Goal: Navigation & Orientation: Find specific page/section

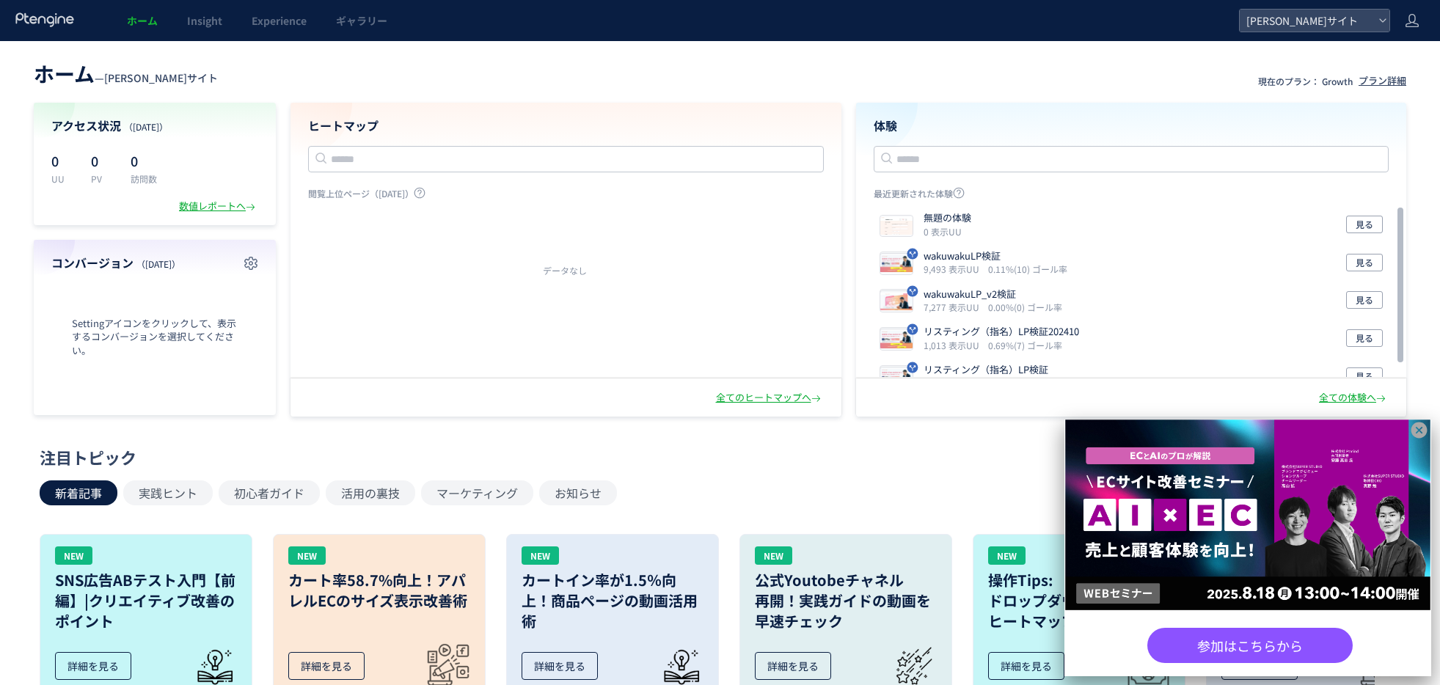
click at [1423, 425] on icon at bounding box center [1420, 431] width 16 height 16
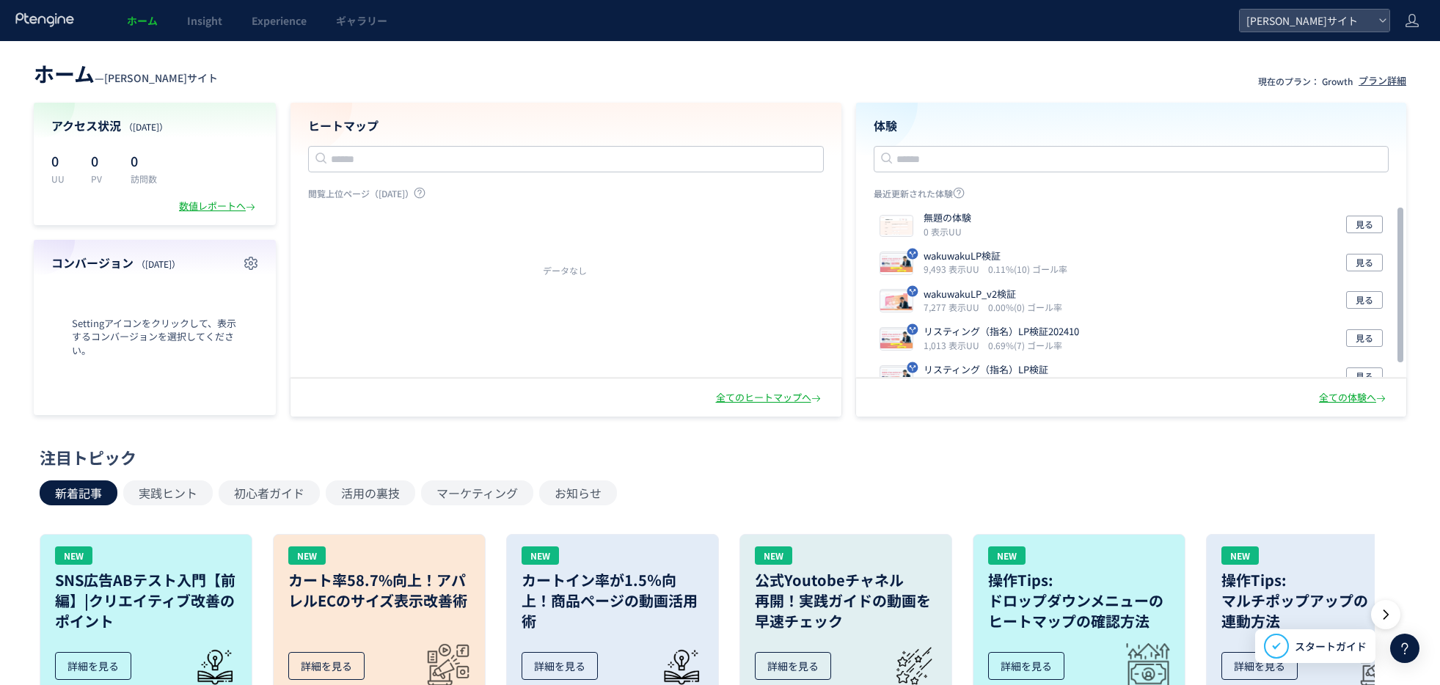
scroll to position [23, 0]
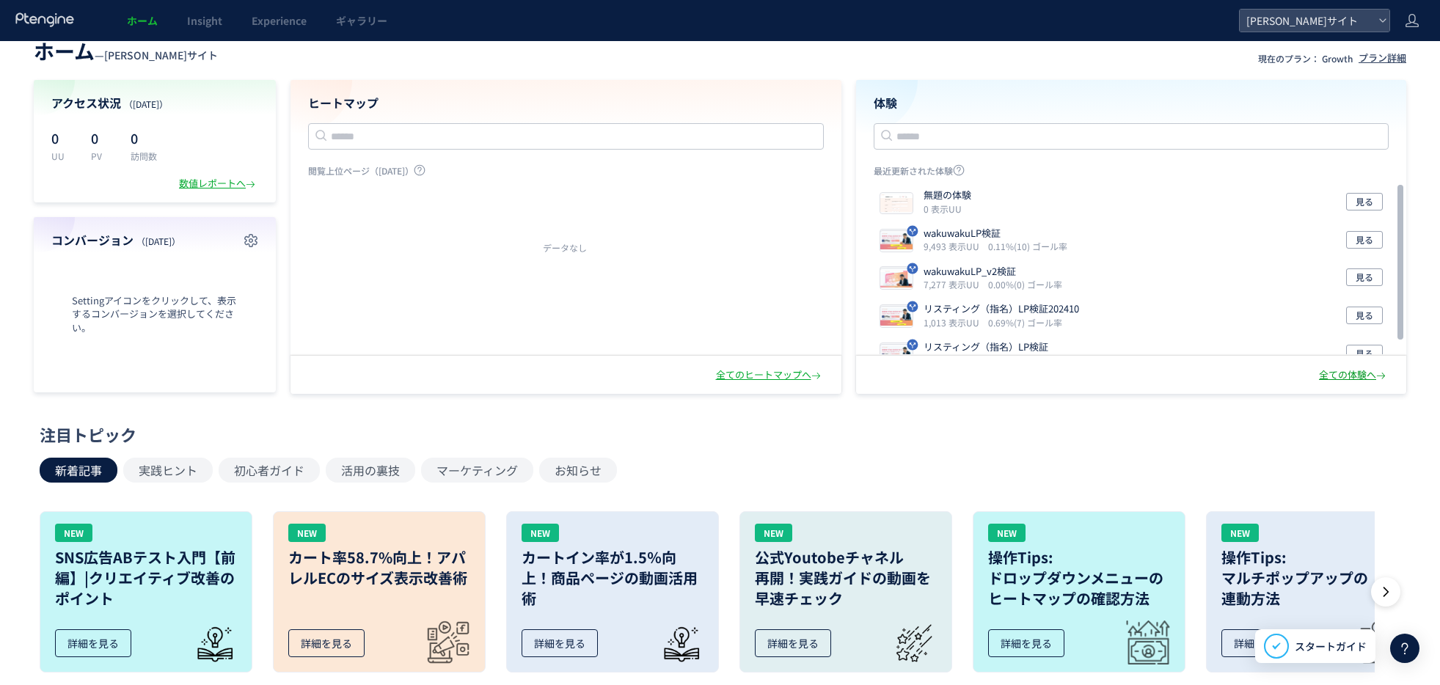
click at [1332, 377] on div "全ての体験へ" at bounding box center [1354, 375] width 70 height 14
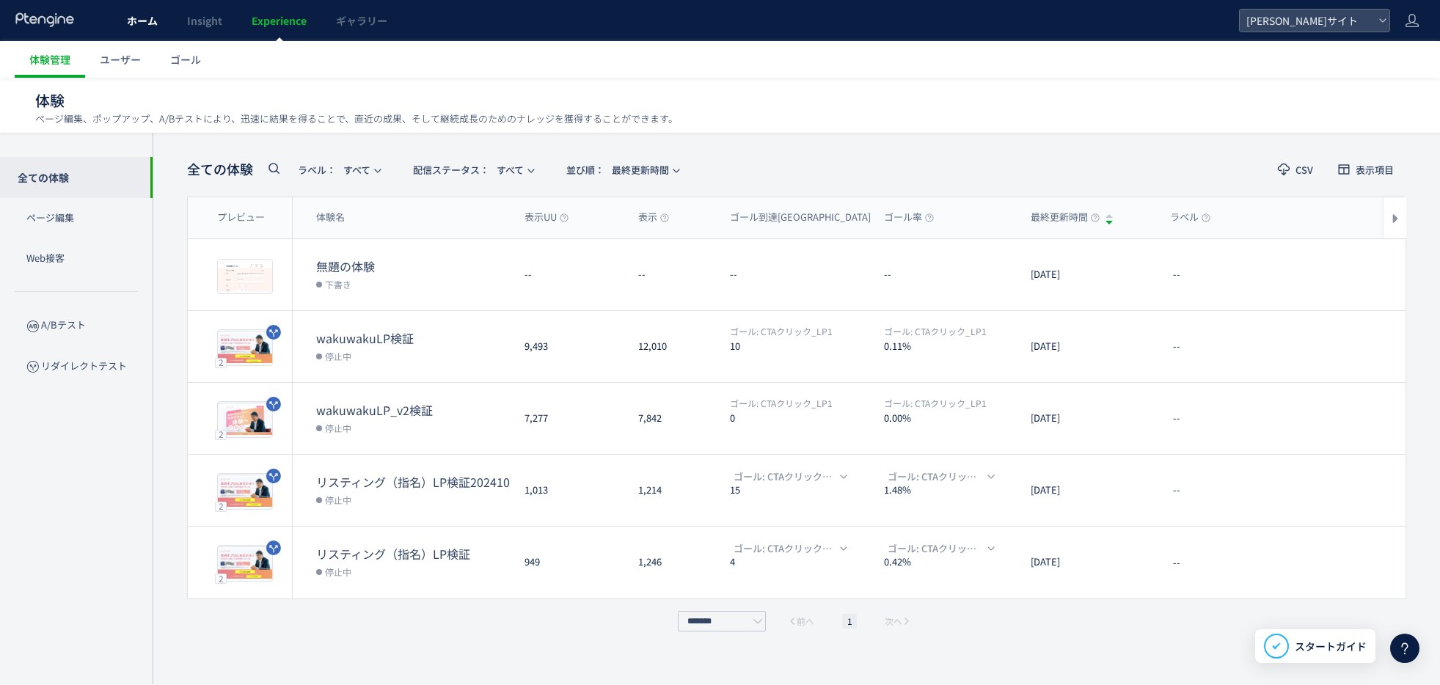
click at [150, 17] on span "ホーム" at bounding box center [142, 20] width 31 height 15
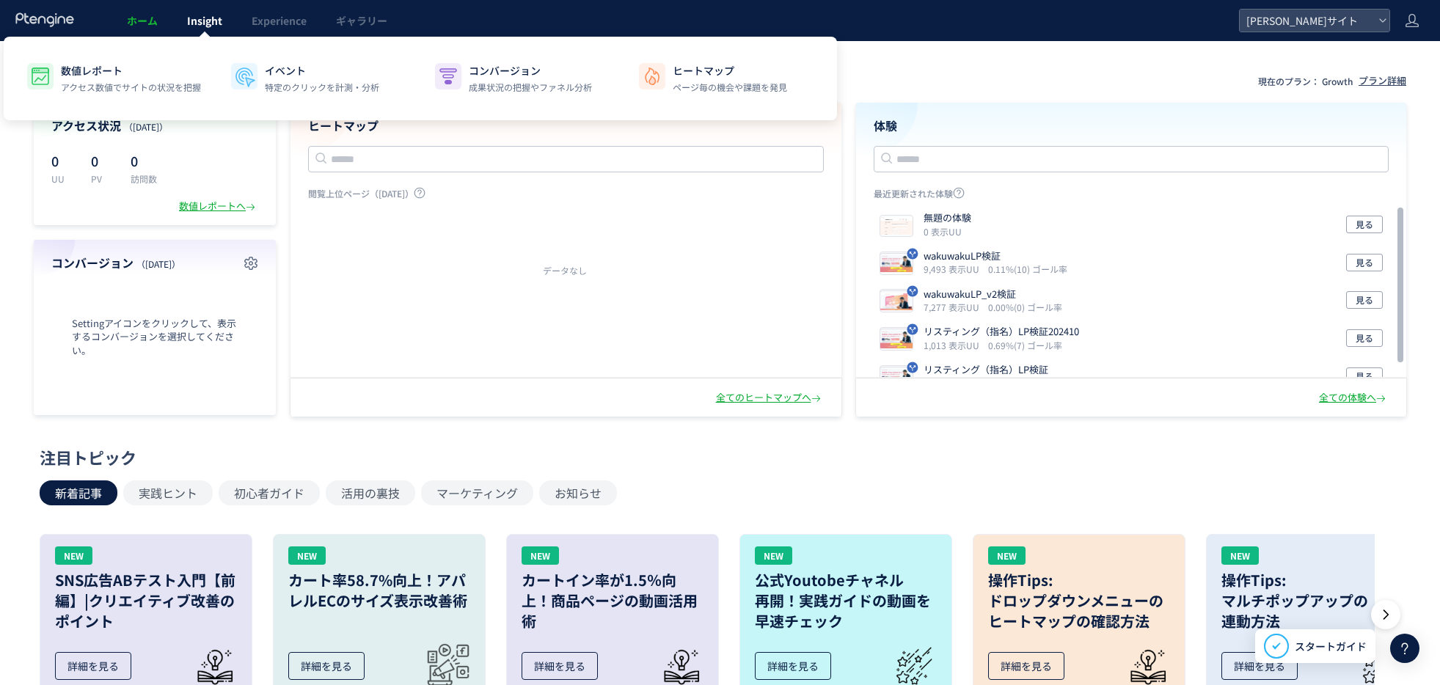
click at [204, 22] on span "Insight" at bounding box center [204, 20] width 35 height 15
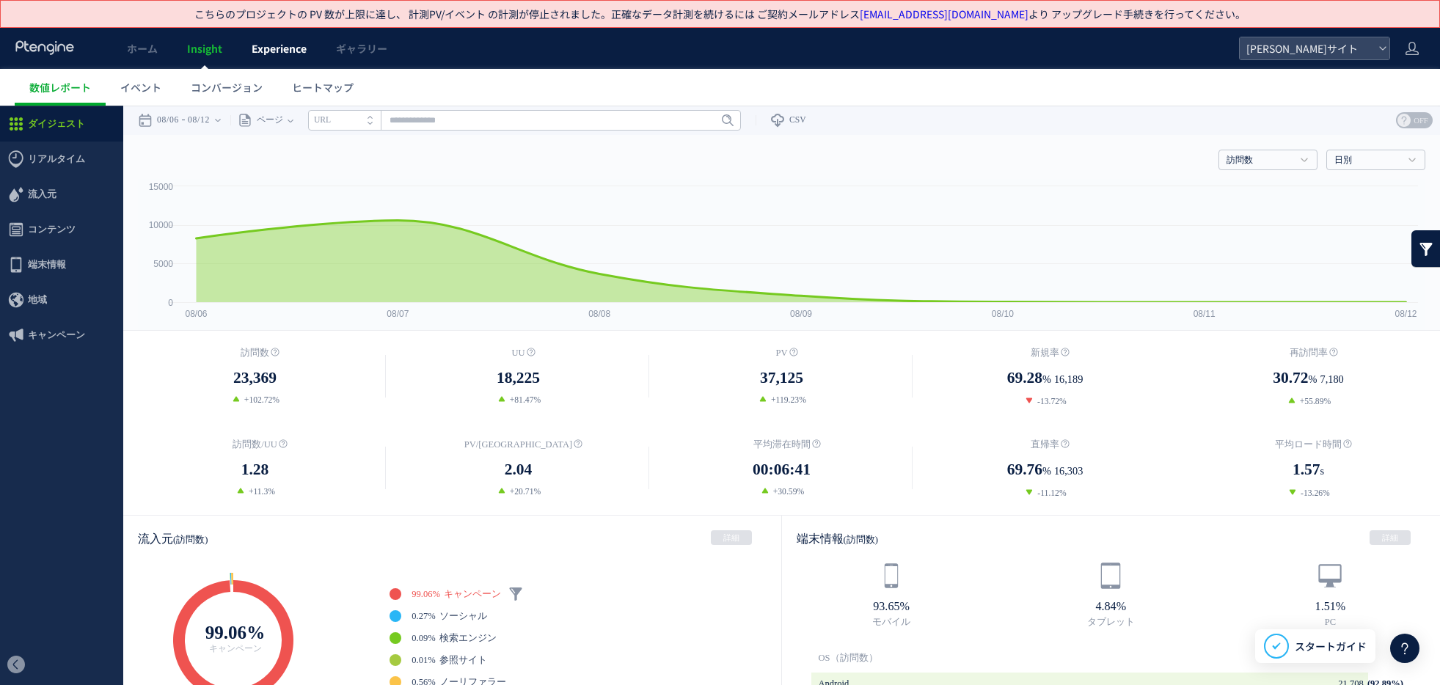
click at [272, 44] on span "Experience" at bounding box center [279, 48] width 55 height 15
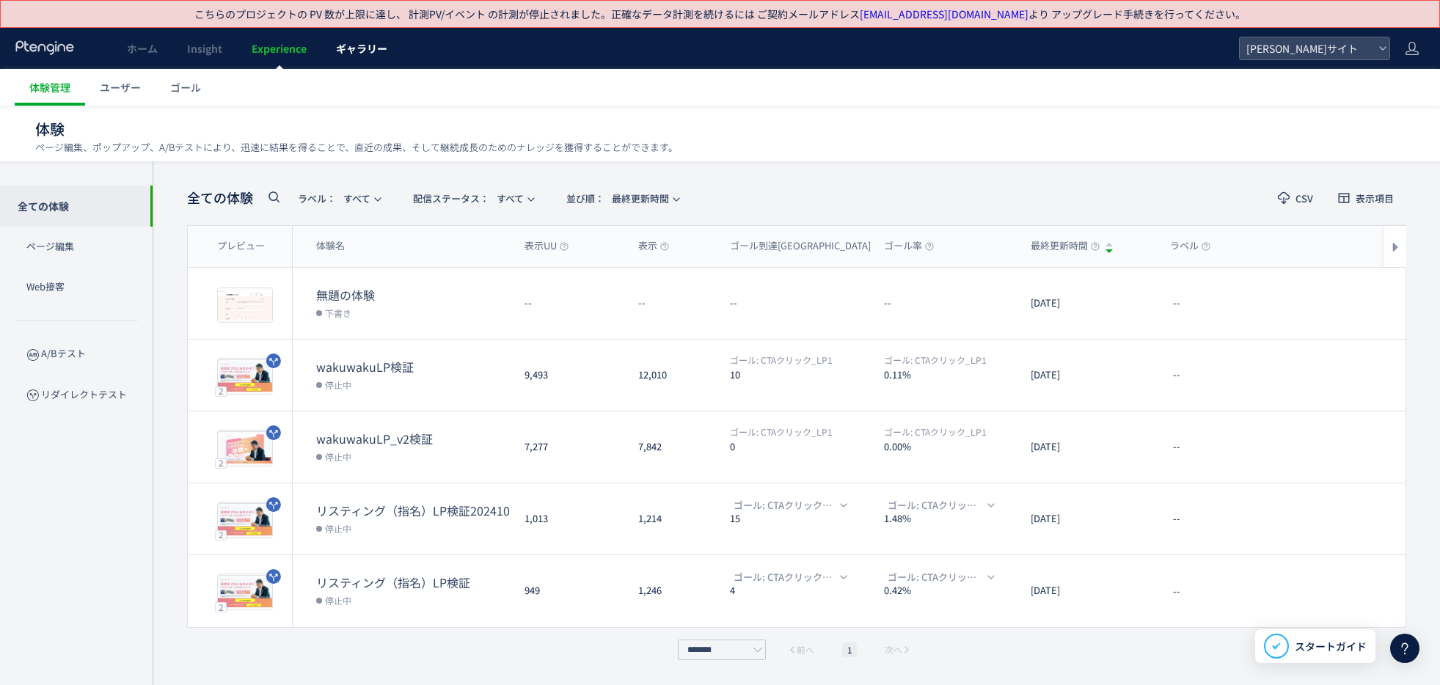
click at [357, 56] on link "ギャラリー" at bounding box center [361, 48] width 81 height 41
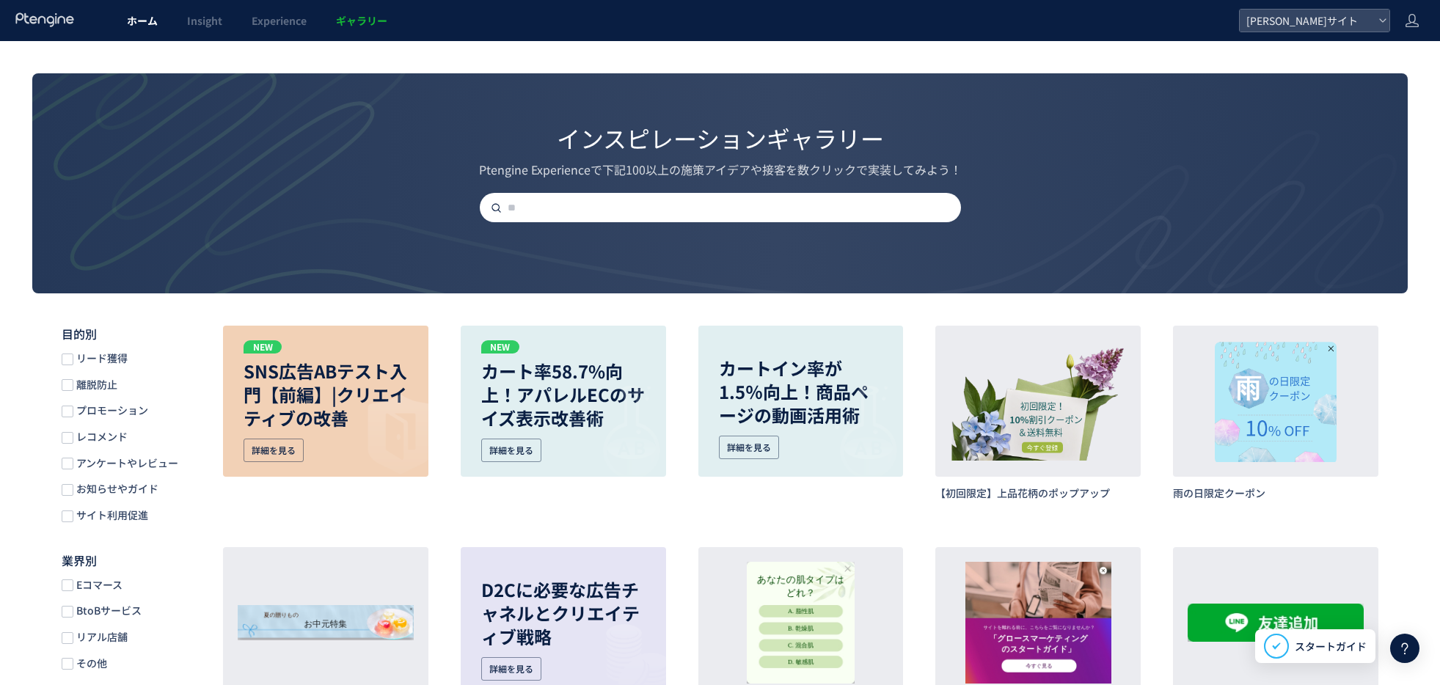
click at [147, 18] on span "ホーム" at bounding box center [142, 20] width 31 height 15
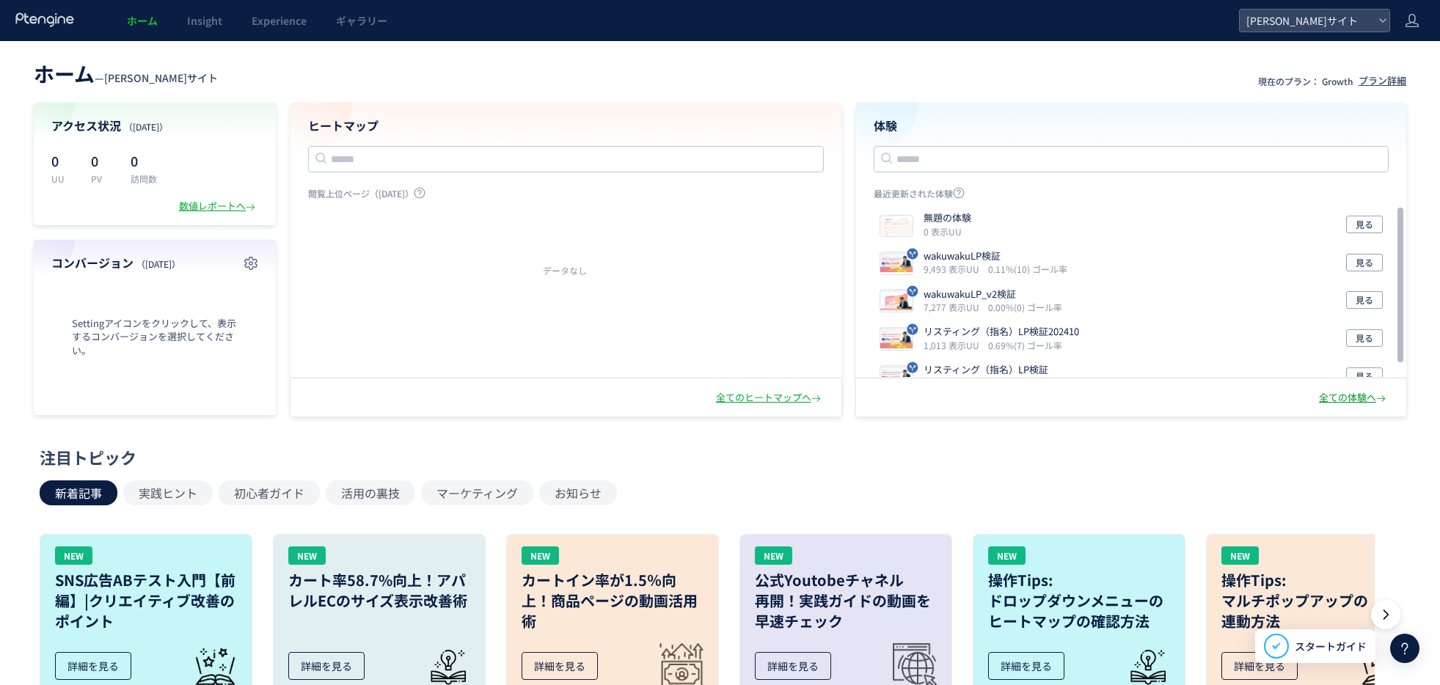
click at [1328, 399] on div "全ての体験へ" at bounding box center [1354, 398] width 70 height 14
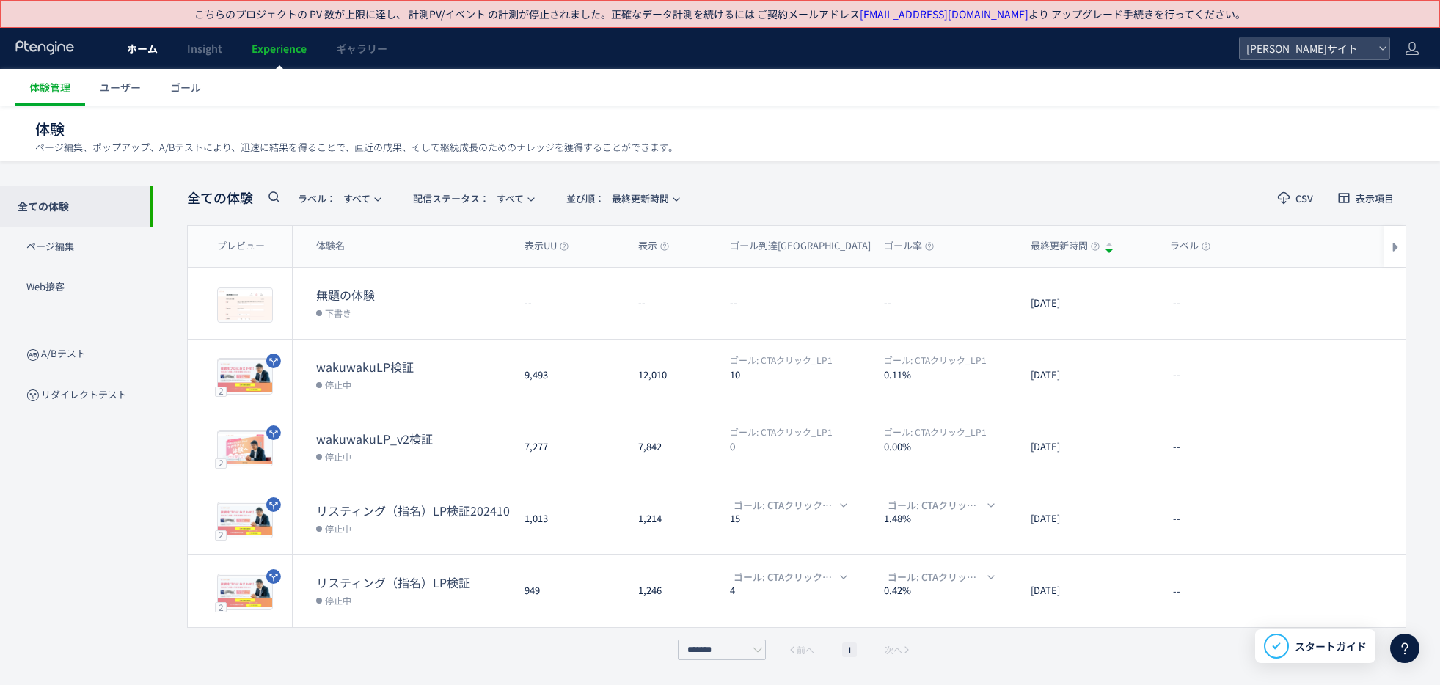
click at [125, 51] on link "ホーム" at bounding box center [142, 48] width 60 height 41
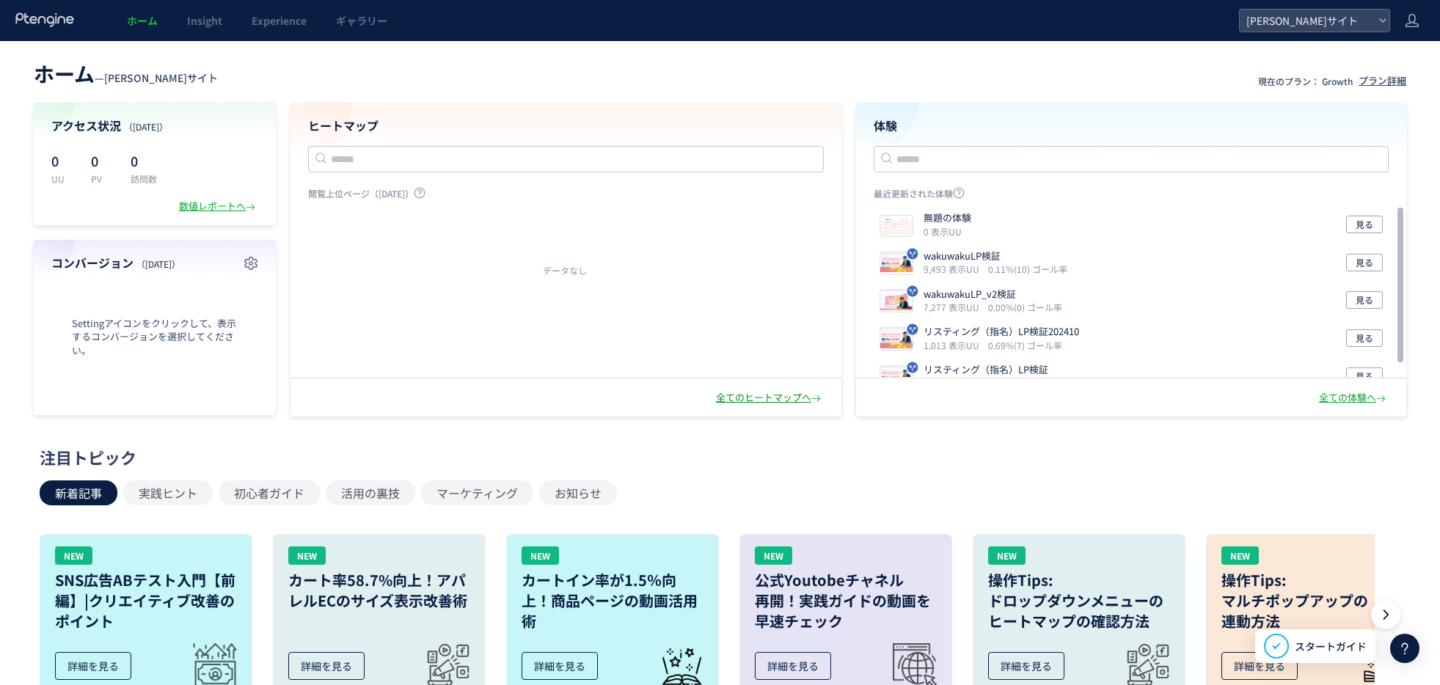
click at [746, 402] on div "全てのヒートマップへ" at bounding box center [770, 398] width 108 height 14
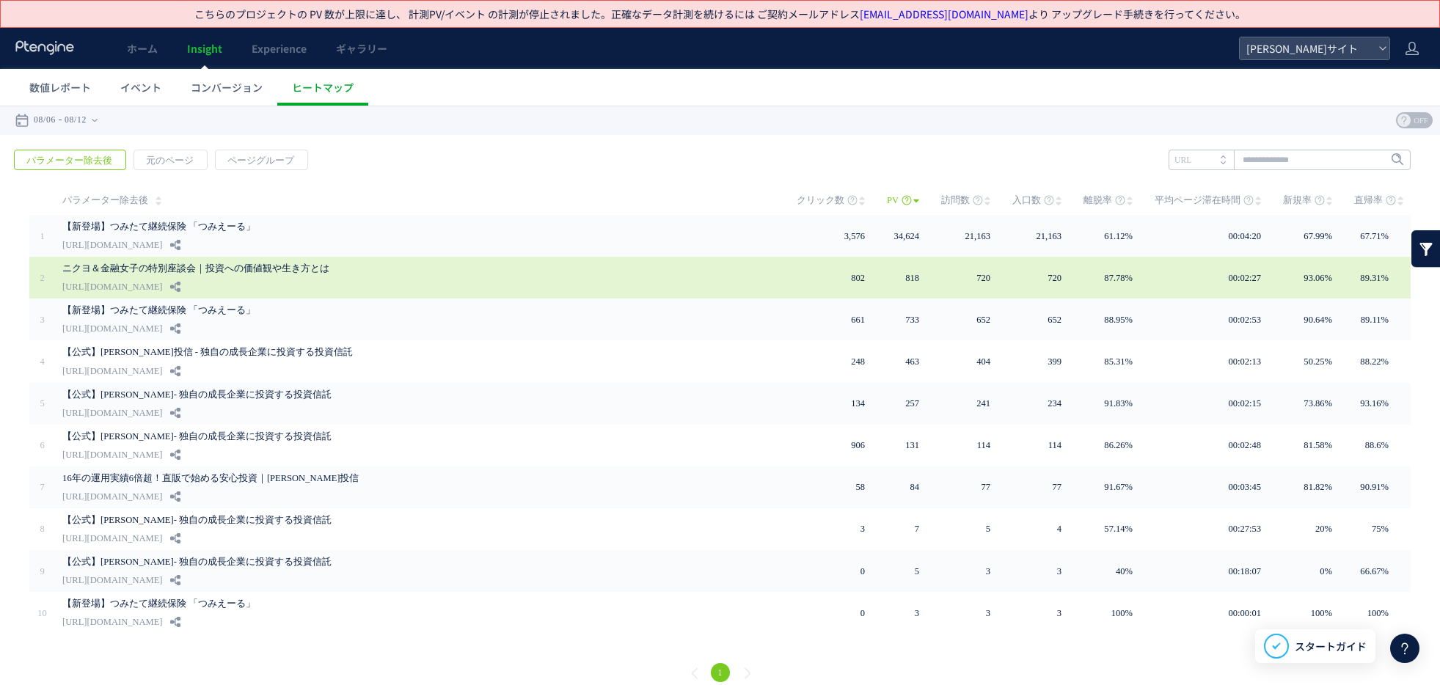
click at [556, 285] on div "ニクヨ＆金融女子の特別座談会｜投資への価値観や生き方とは [URL][DOMAIN_NAME]" at bounding box center [419, 278] width 714 height 42
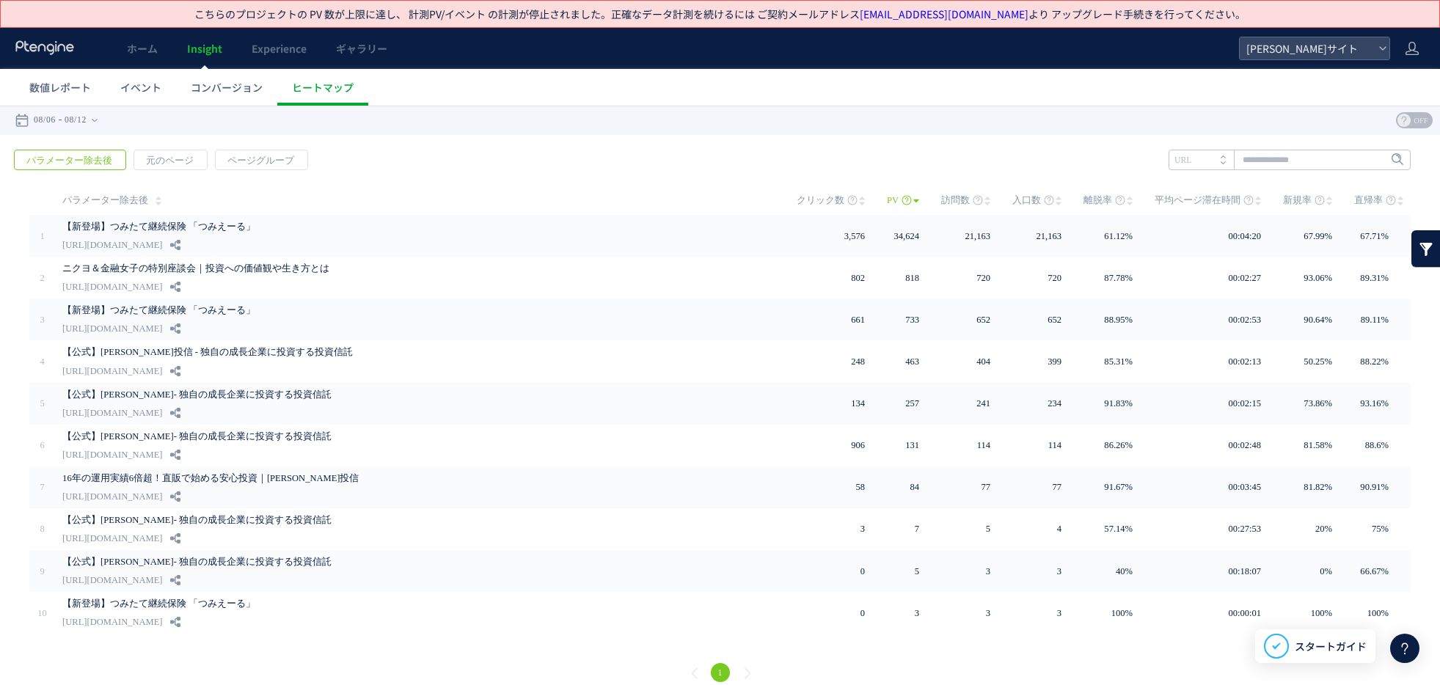
click at [40, 49] on icon at bounding box center [45, 47] width 61 height 15
